Goal: Task Accomplishment & Management: Manage account settings

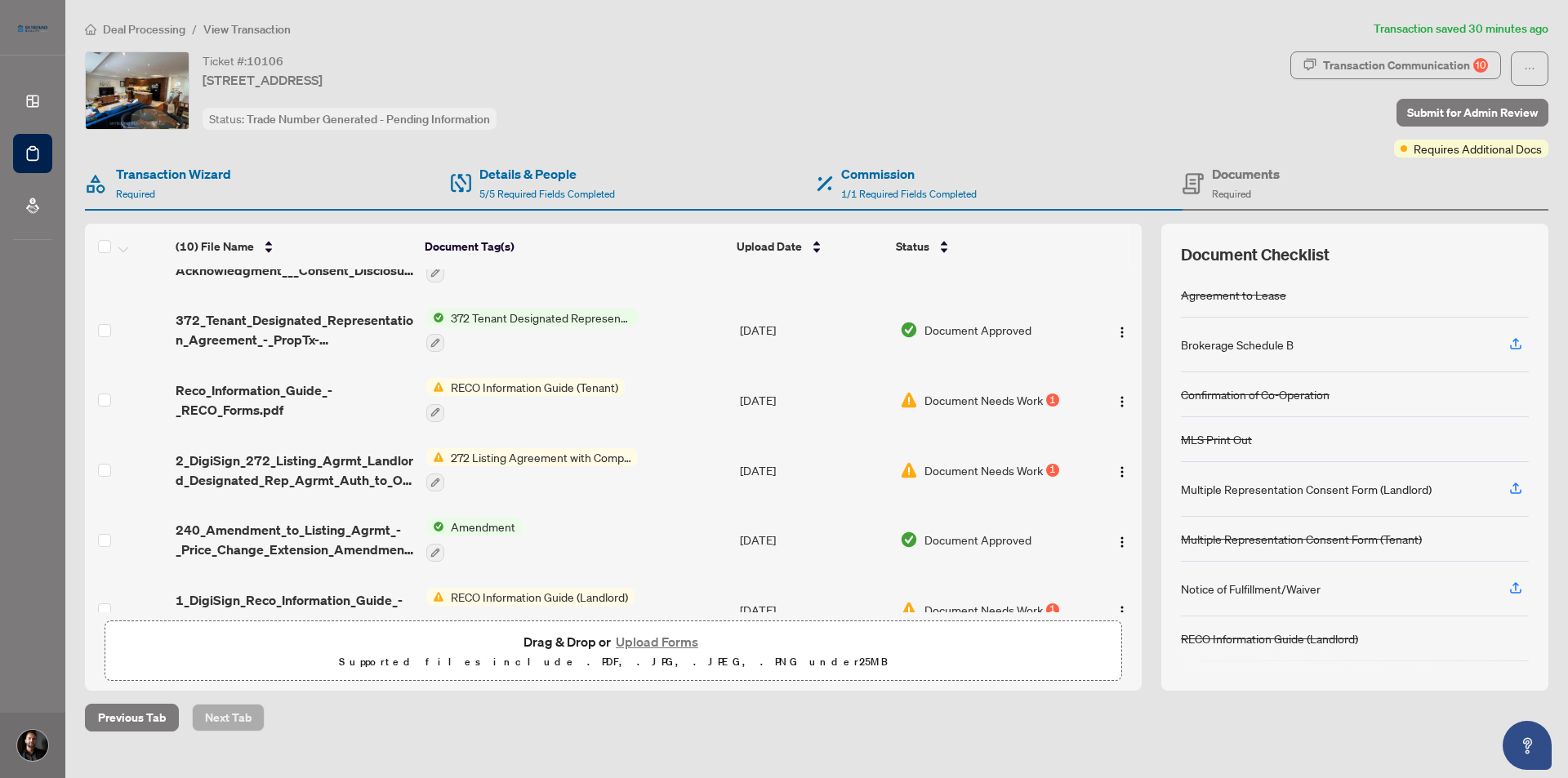
scroll to position [351, 0]
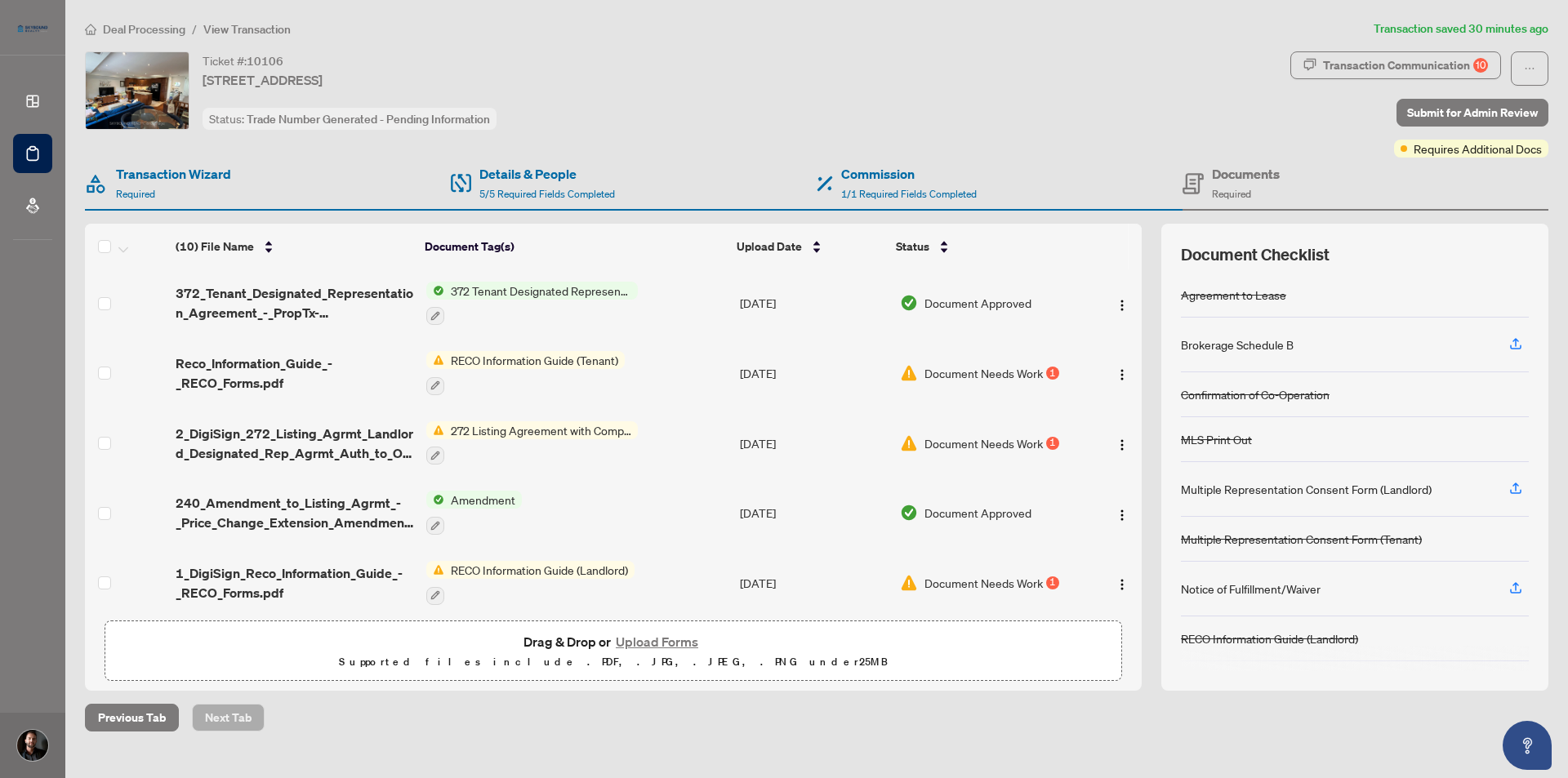
click at [1029, 574] on span "Document Needs Work" at bounding box center [983, 582] width 118 height 18
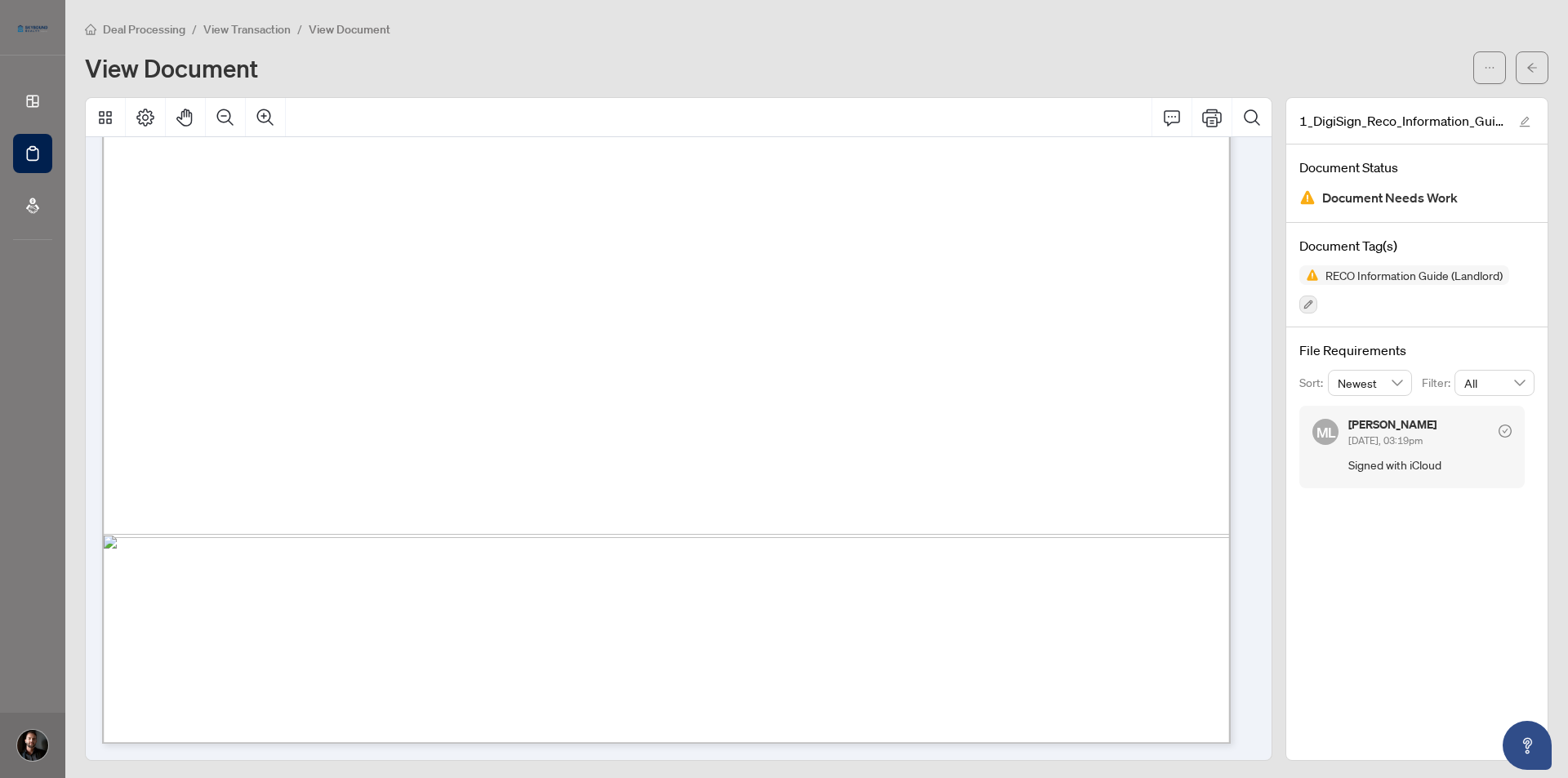
scroll to position [17934, 0]
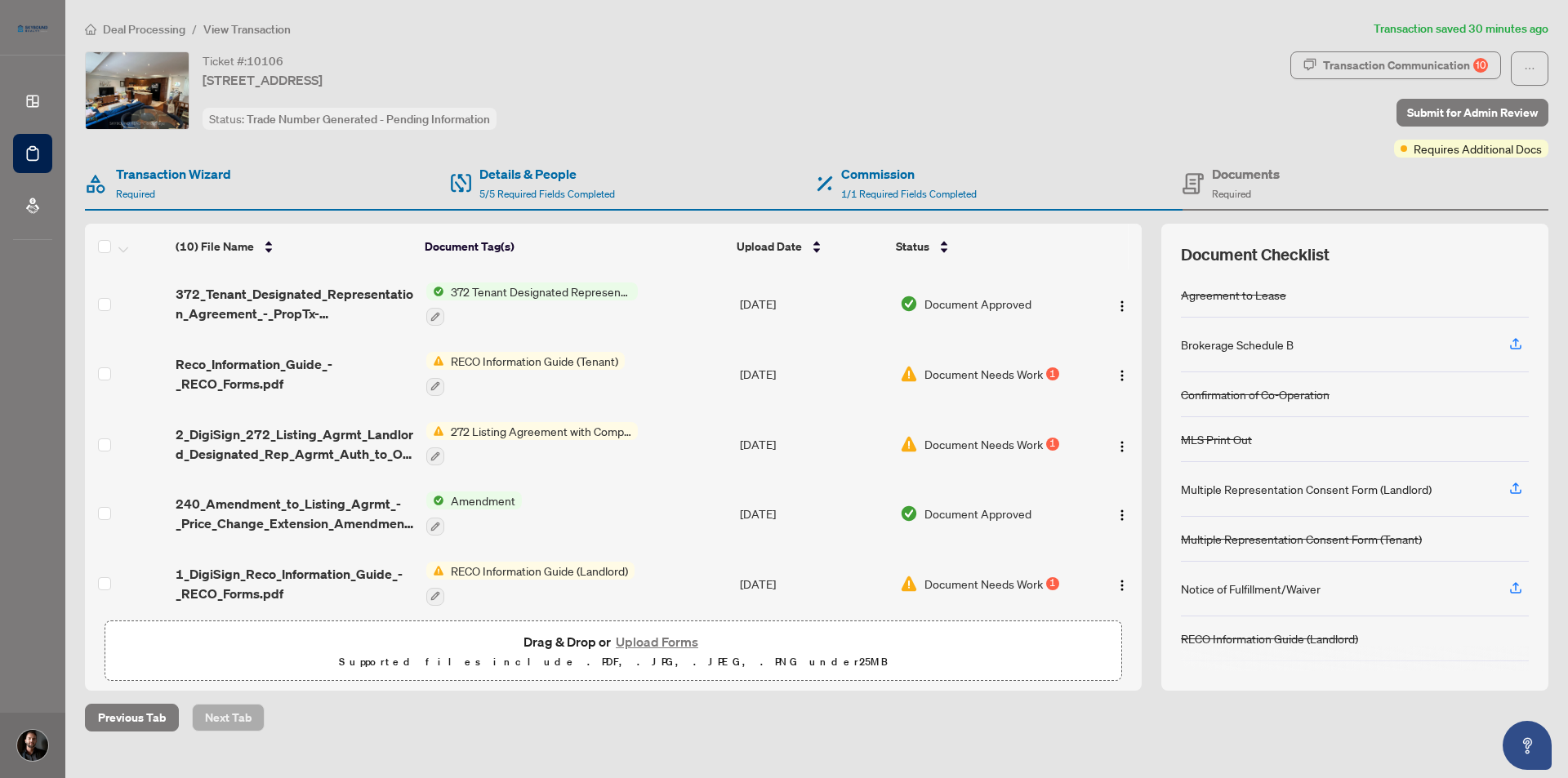
scroll to position [351, 0]
click at [1117, 369] on img "button" at bounding box center [1122, 375] width 13 height 13
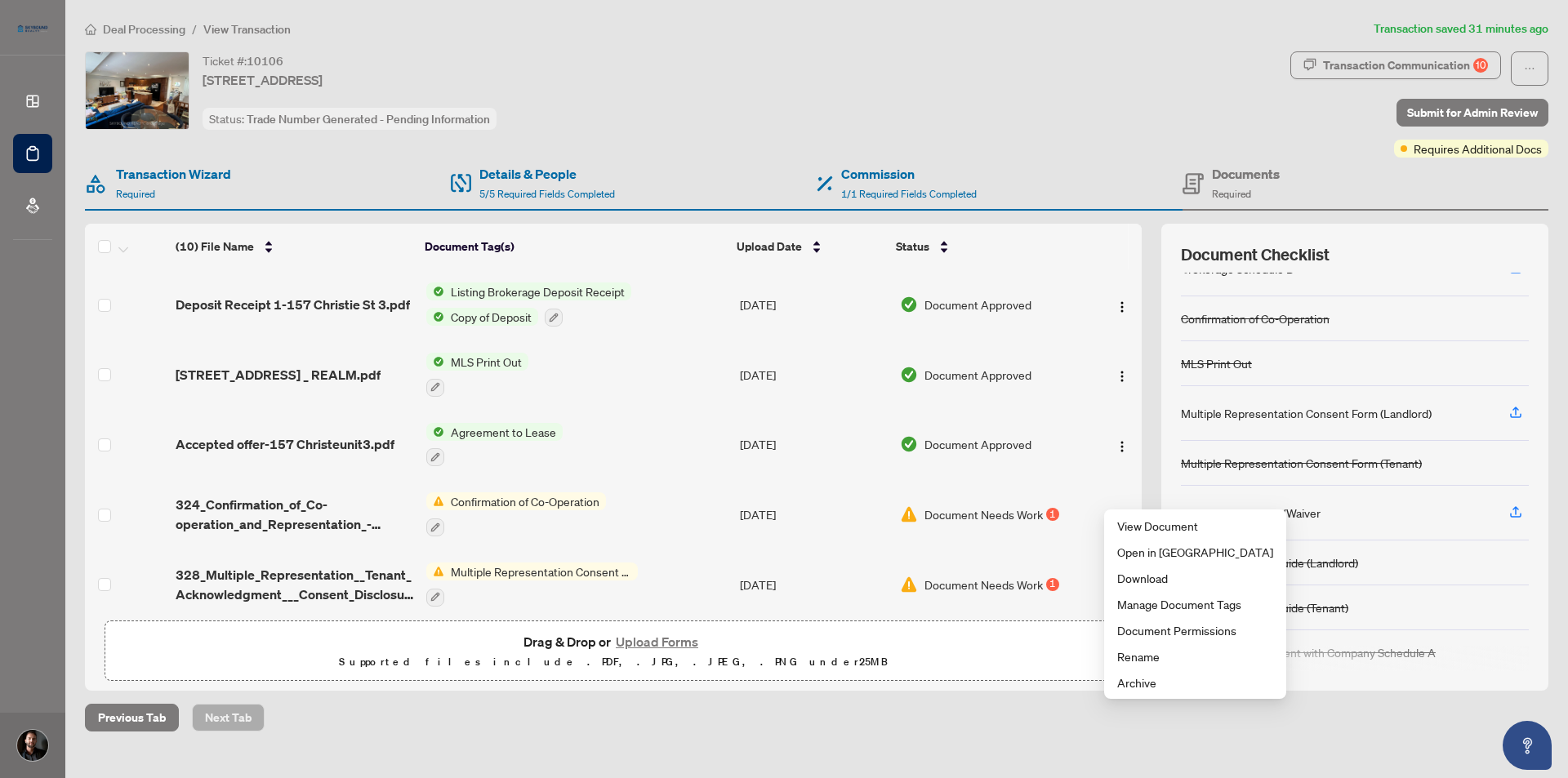
scroll to position [149, 0]
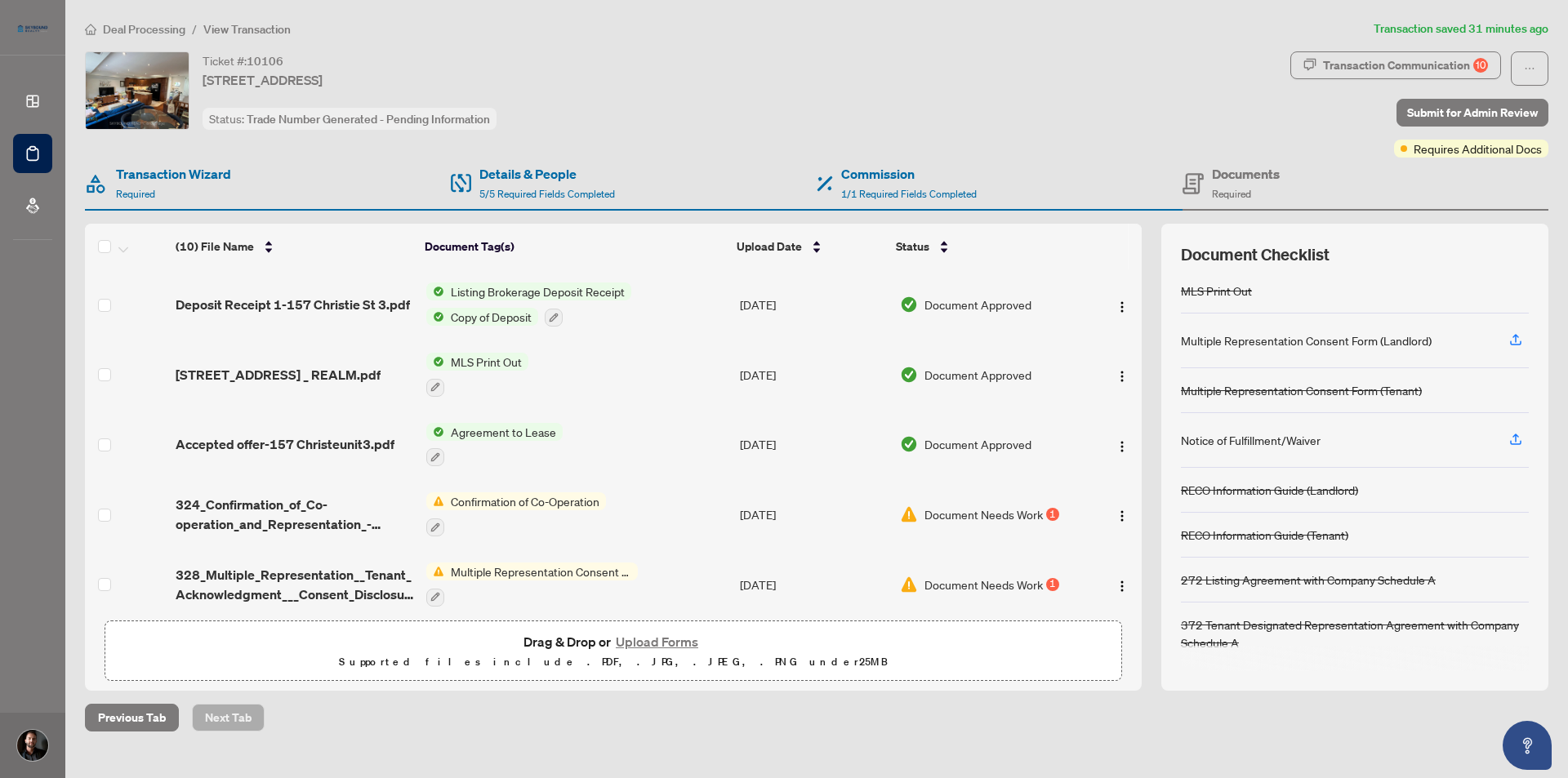
click at [1060, 740] on main "Deal Processing / View Transaction Transaction saved 31 minutes ago Ticket #: 1…" at bounding box center [817, 389] width 1503 height 778
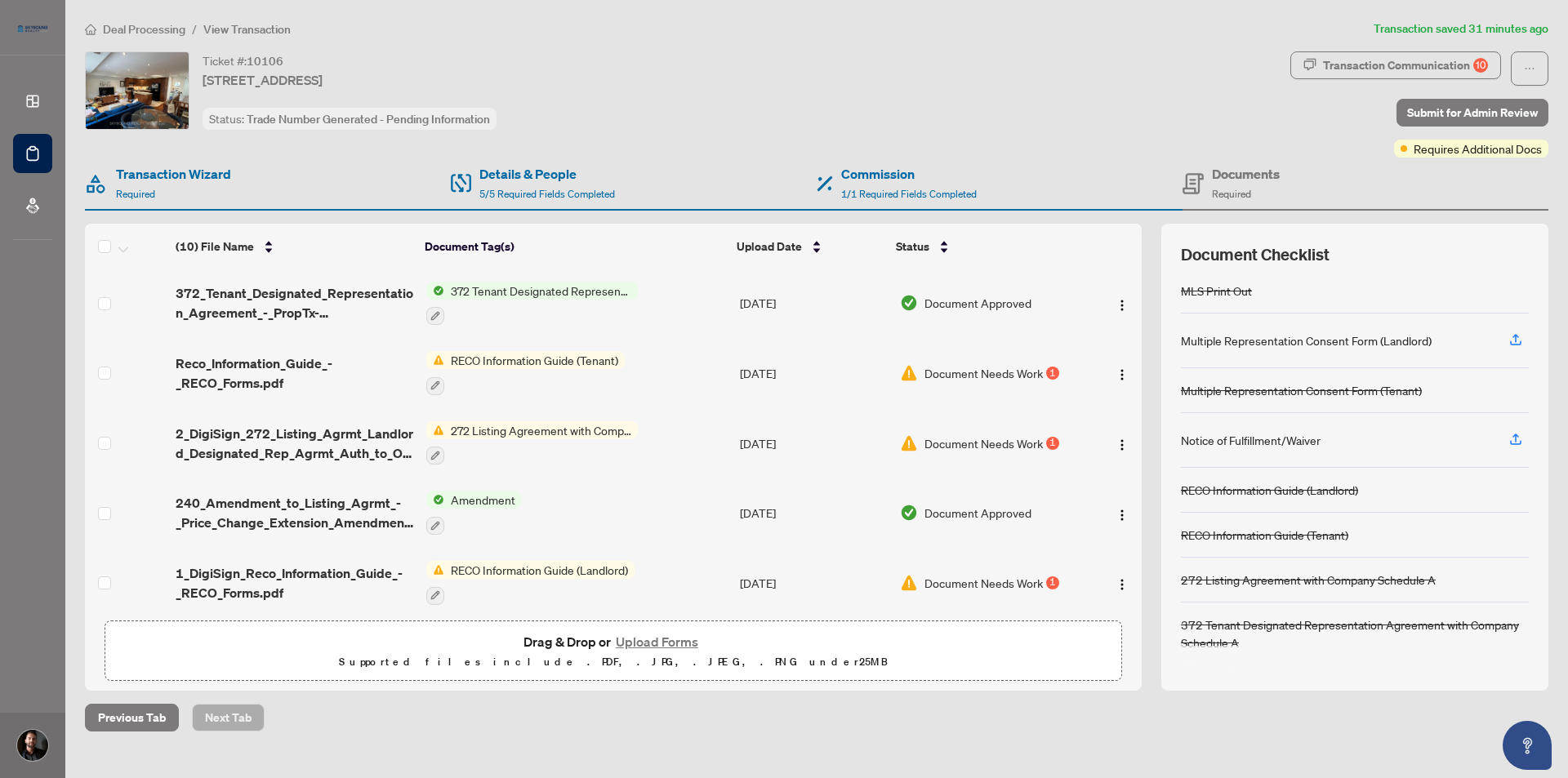
scroll to position [0, 0]
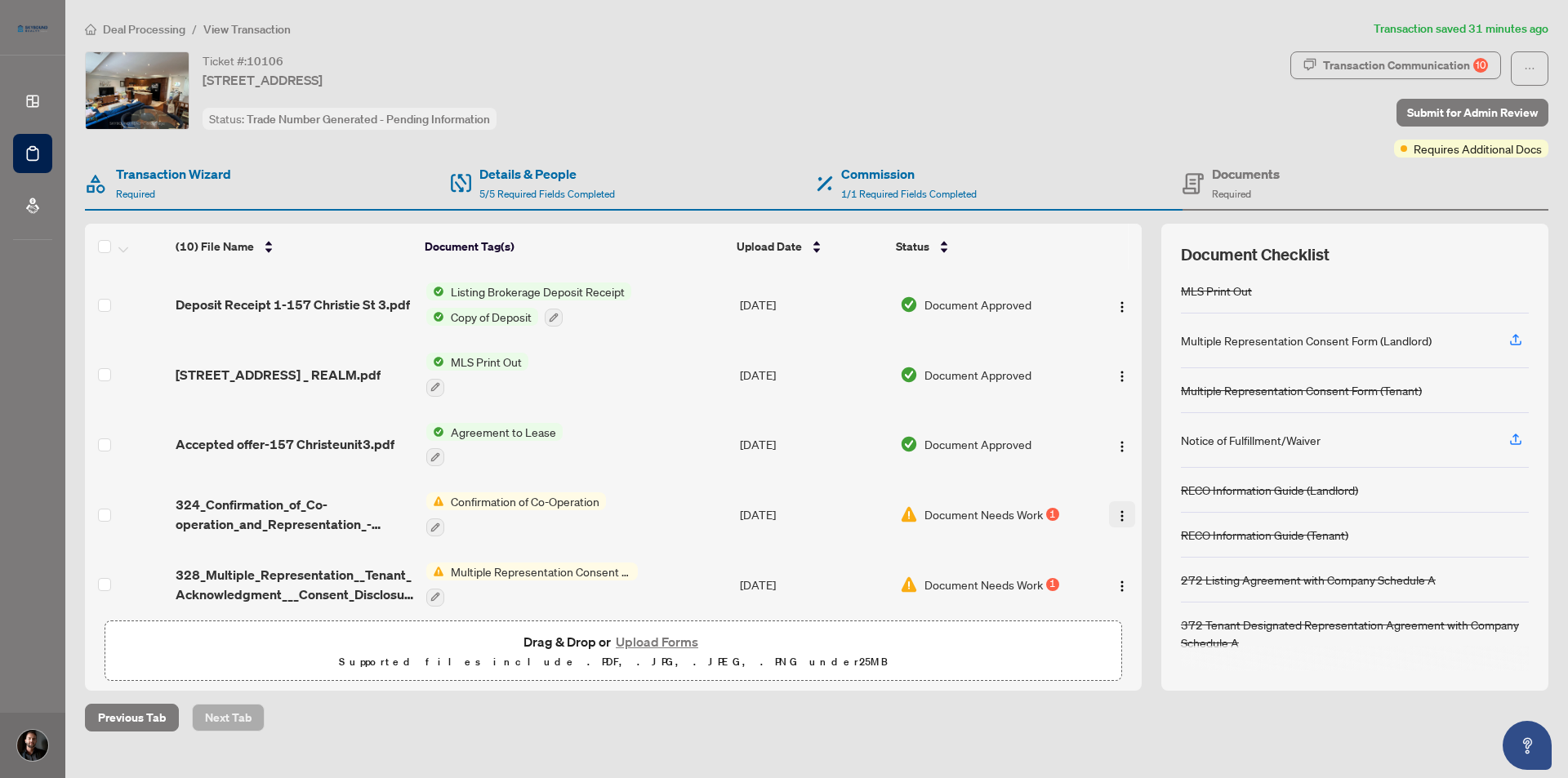
click at [1116, 512] on img "button" at bounding box center [1122, 516] width 13 height 13
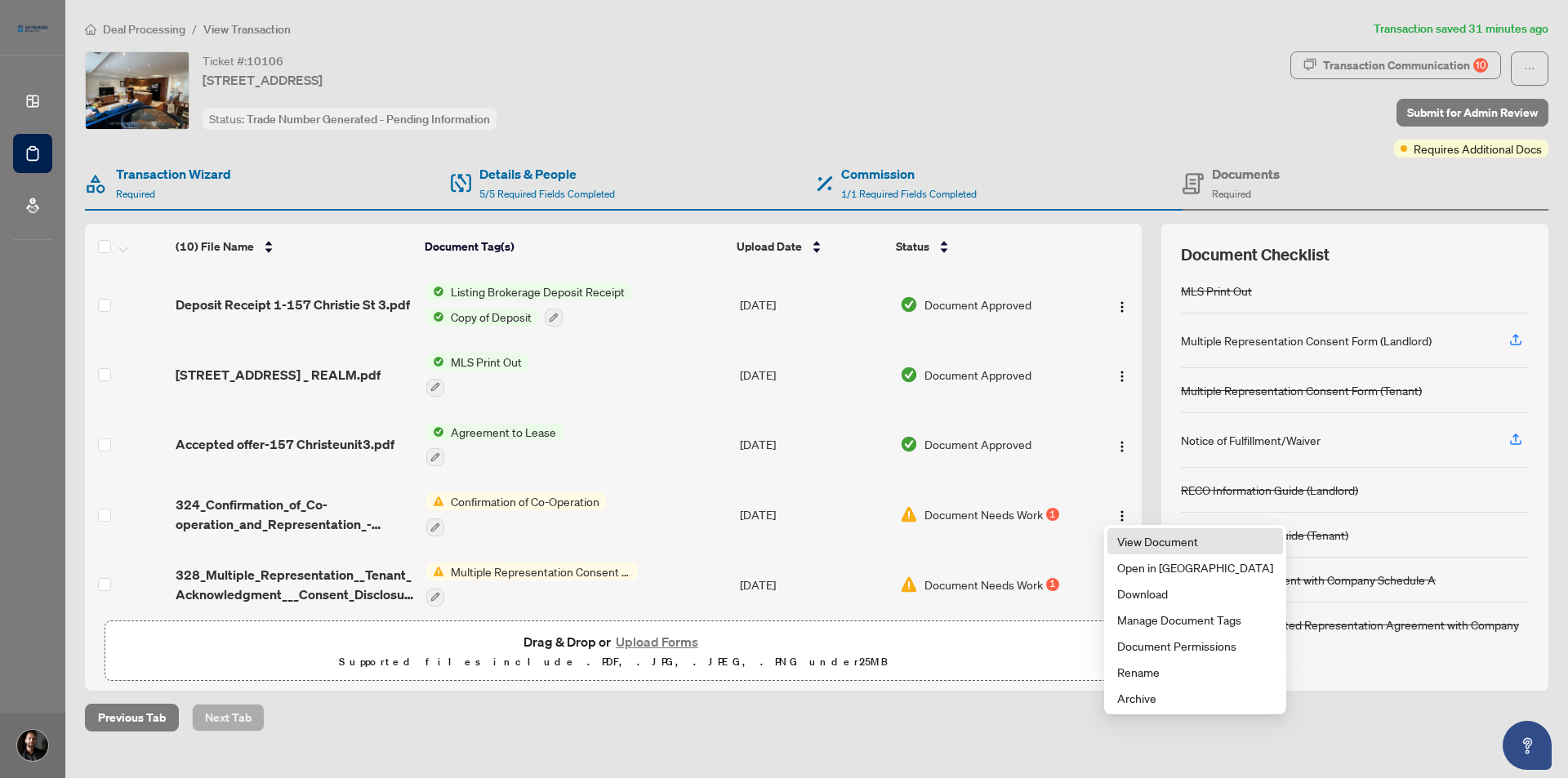
click at [1147, 544] on span "View Document" at bounding box center [1196, 540] width 156 height 18
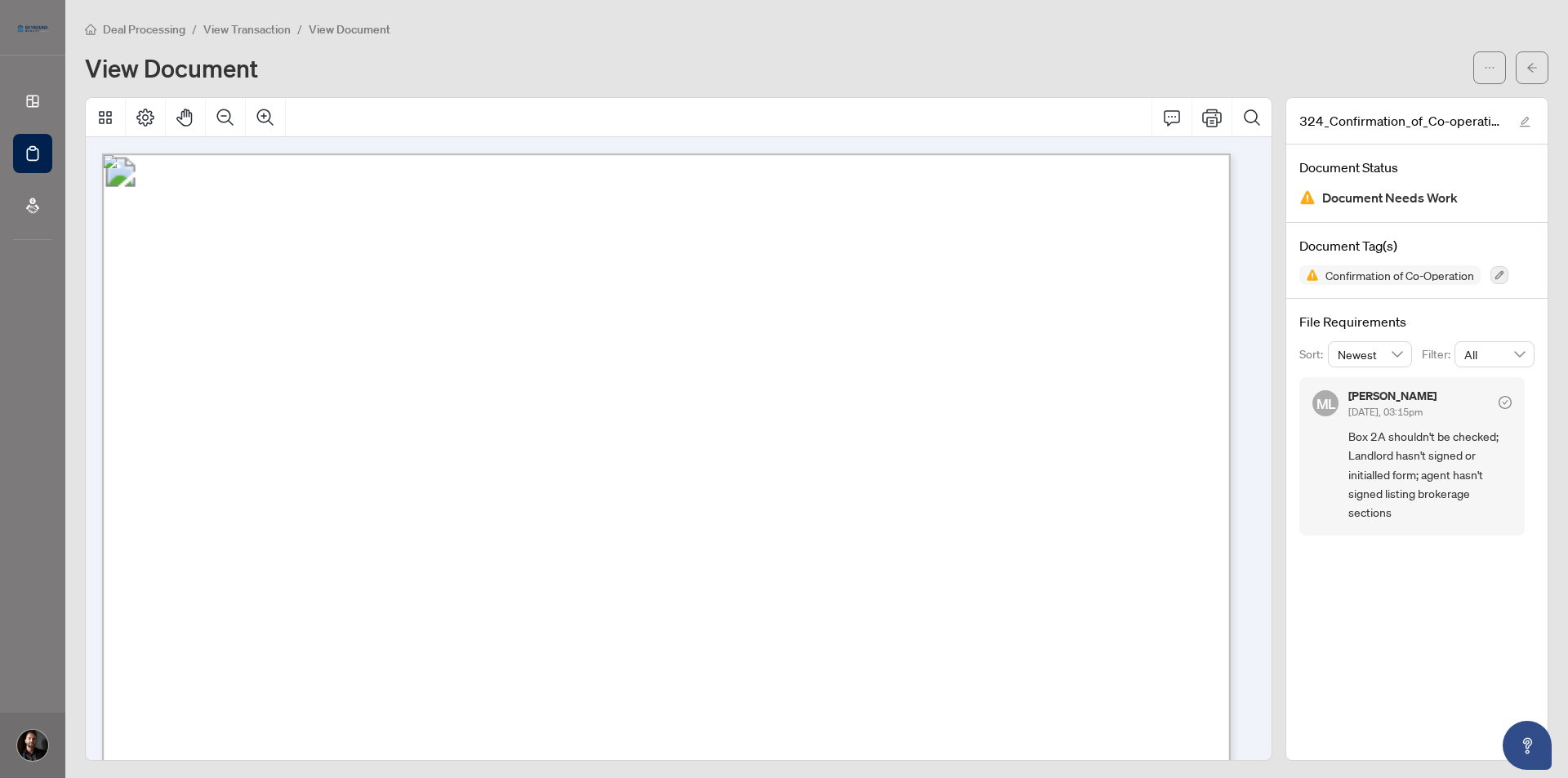
click at [559, 40] on div "Deal Processing / View Transaction / View Document View Document" at bounding box center [817, 51] width 1464 height 64
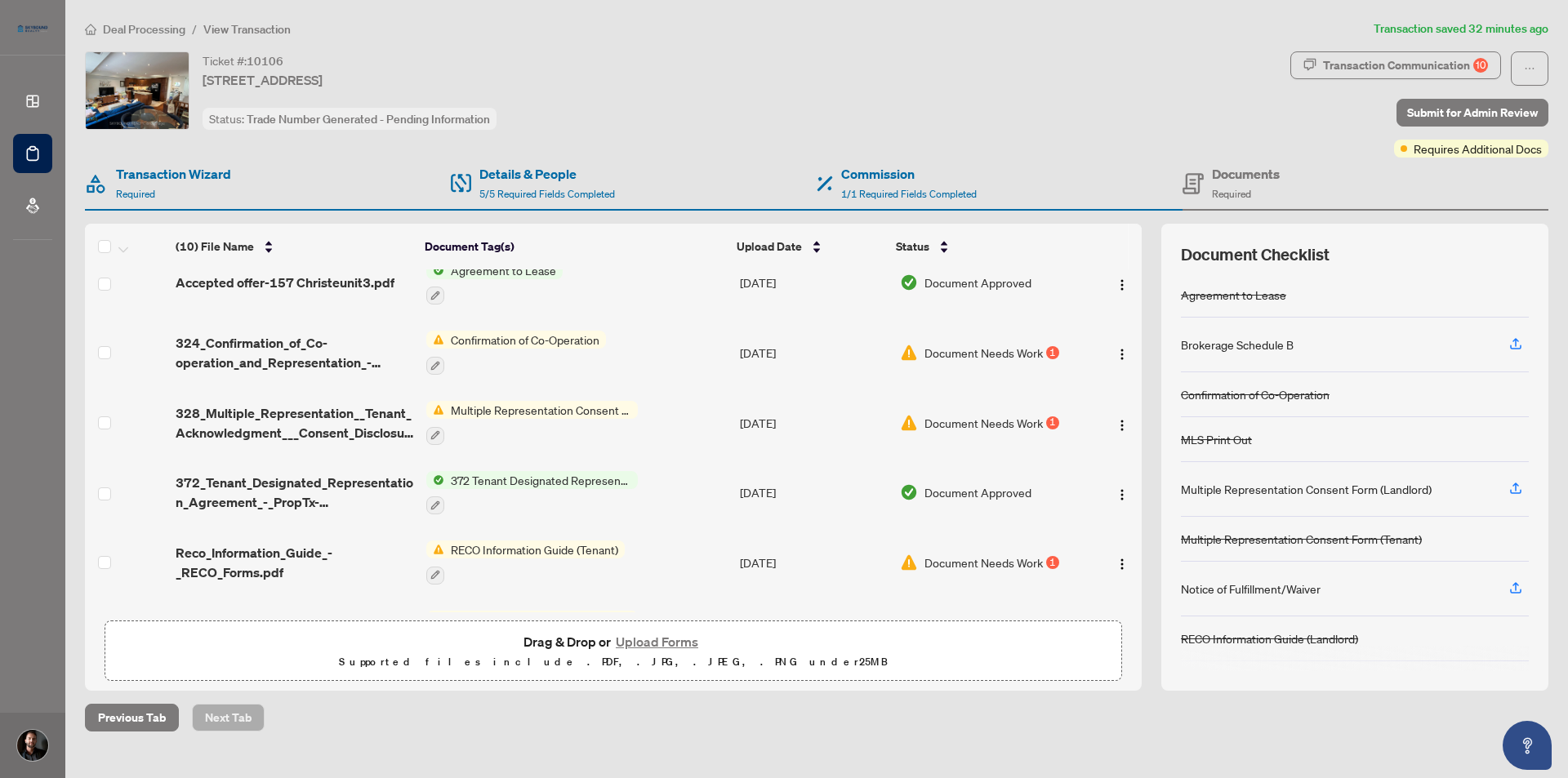
scroll to position [163, 0]
click at [981, 416] on span "Document Needs Work" at bounding box center [983, 421] width 118 height 18
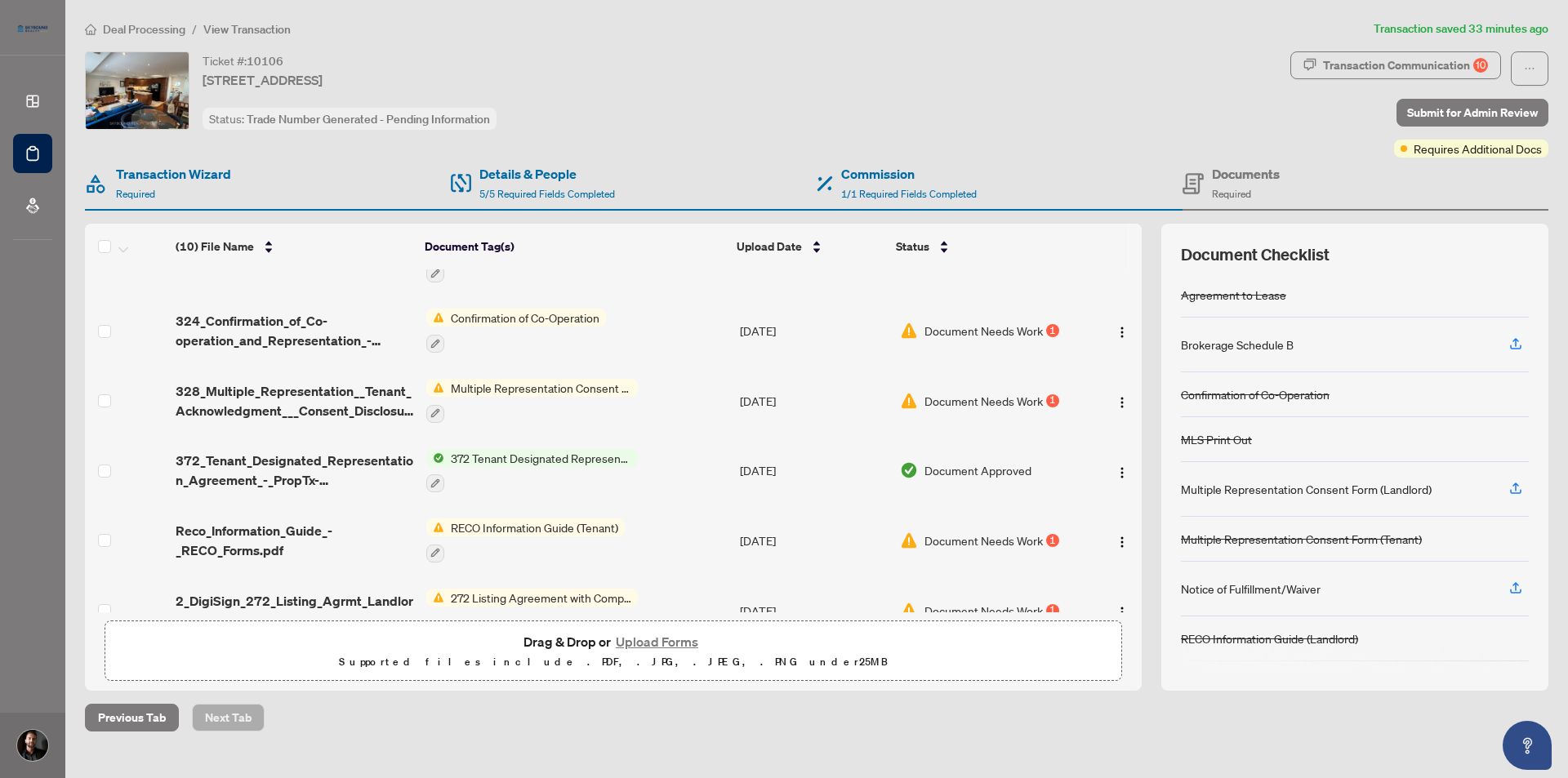
scroll to position [245, 0]
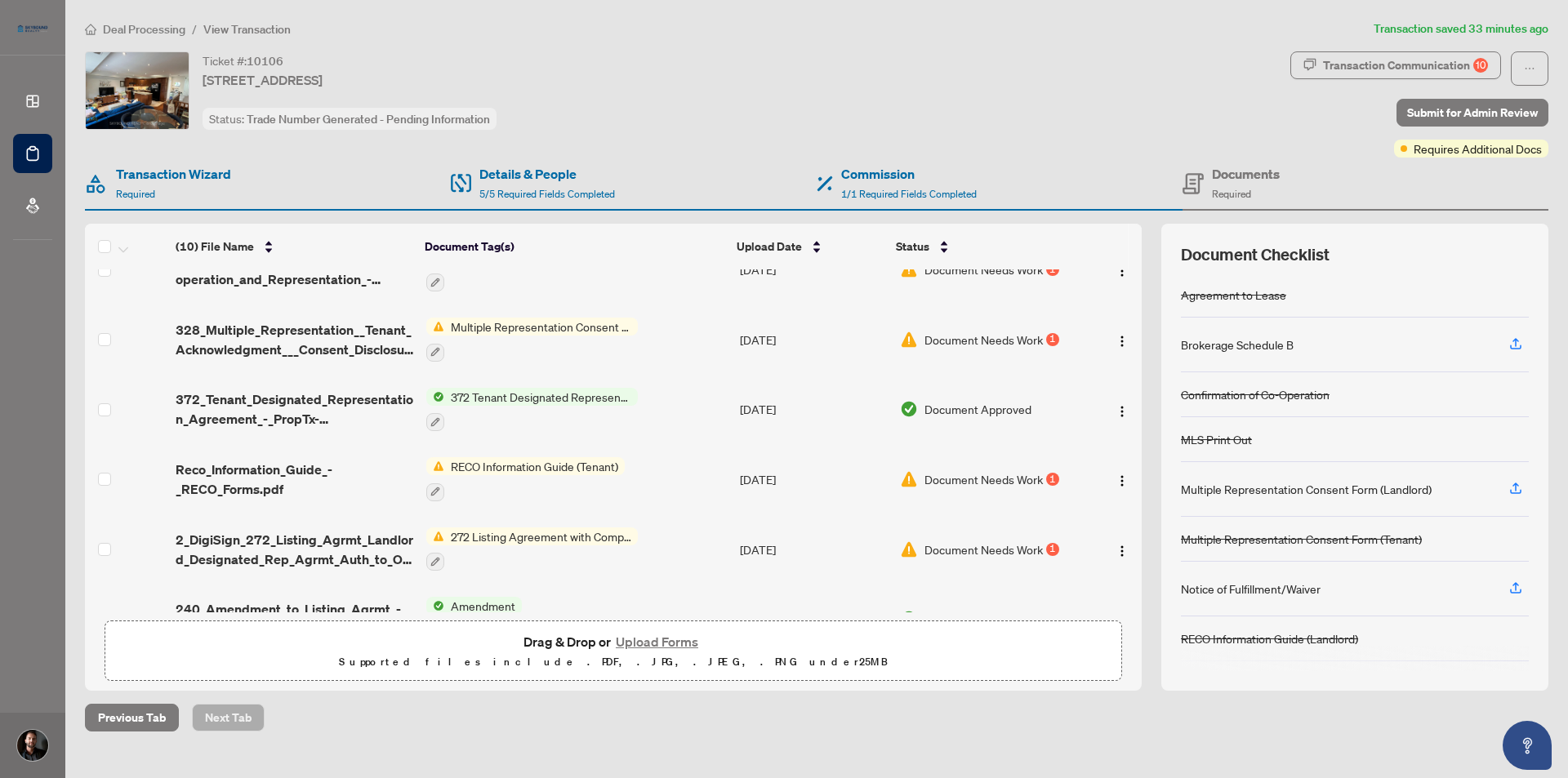
click at [1037, 471] on span "Document Needs Work" at bounding box center [983, 478] width 118 height 18
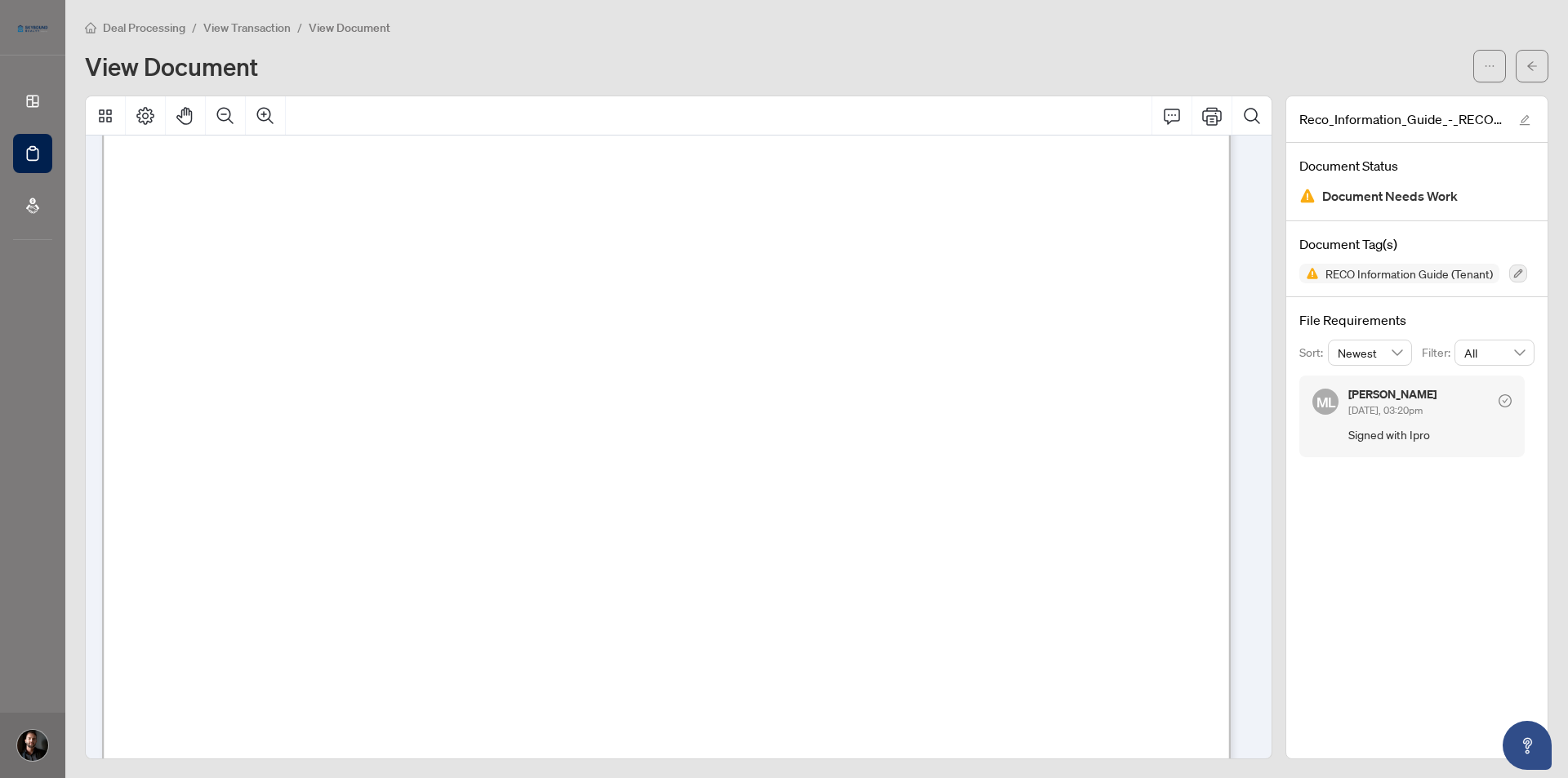
scroll to position [17959, 0]
